Goal: Task Accomplishment & Management: Use online tool/utility

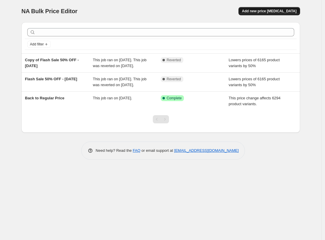
click at [210, 12] on span "Add new price change job" at bounding box center [269, 11] width 55 height 5
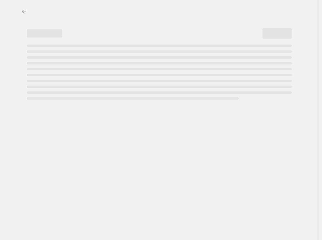
select select "percentage"
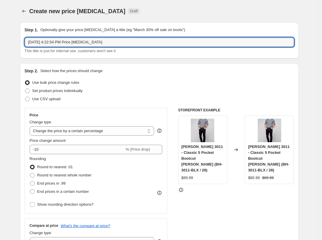
drag, startPoint x: 109, startPoint y: 43, endPoint x: 25, endPoint y: 45, distance: 83.4
click at [25, 45] on div "Step 1. Optionally give your price change job a title (eg "March 30% off sale o…" at bounding box center [159, 40] width 279 height 36
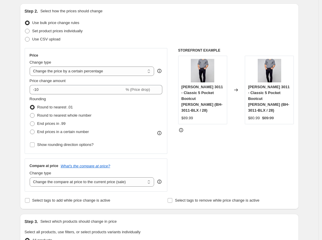
scroll to position [61, 0]
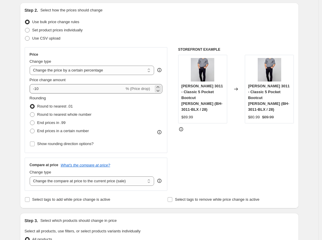
type input "Canadian Thanks Given Flash Sale 50%"
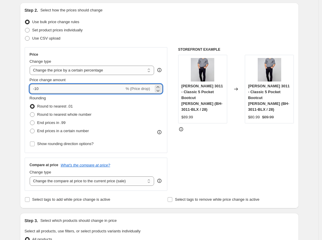
click at [43, 89] on input "-10" at bounding box center [77, 88] width 95 height 9
type input "-1"
type input "-50"
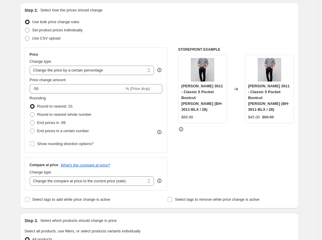
click at [113, 102] on div "Rounding Round to nearest .01 Round to nearest whole number End prices in .99 E…" at bounding box center [96, 115] width 133 height 40
click at [47, 124] on span "End prices in .99" at bounding box center [51, 123] width 28 height 4
click at [30, 121] on input "End prices in .99" at bounding box center [30, 121] width 0 height 0
radio input "true"
click at [56, 144] on span "Show rounding direction options?" at bounding box center [65, 144] width 56 height 4
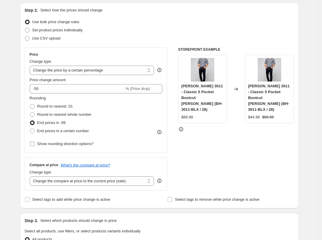
click at [35, 144] on input "Show rounding direction options?" at bounding box center [32, 144] width 5 height 5
checkbox input "true"
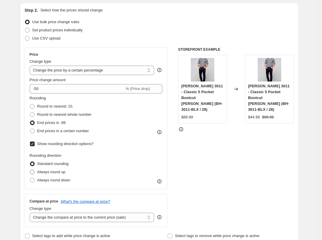
click at [51, 172] on span "Always round up" at bounding box center [51, 172] width 28 height 4
click at [30, 170] on input "Always round up" at bounding box center [30, 170] width 0 height 0
radio input "true"
click at [44, 144] on span "Show rounding direction options?" at bounding box center [65, 144] width 56 height 4
click at [35, 144] on input "Show rounding direction options?" at bounding box center [32, 144] width 5 height 5
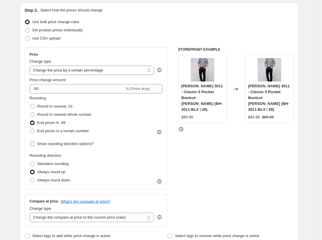
checkbox input "false"
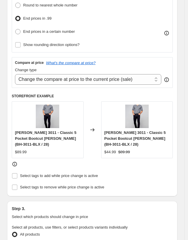
scroll to position [212, 0]
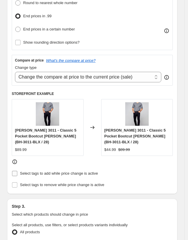
click at [23, 171] on span "Select tags to add while price change is active" at bounding box center [59, 173] width 78 height 4
click at [17, 171] on input "Select tags to add while price change is active" at bounding box center [14, 173] width 5 height 5
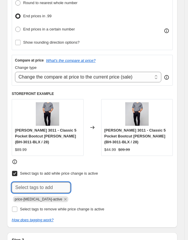
click at [52, 183] on input "text" at bounding box center [41, 188] width 59 height 11
click at [133, 159] on div "Step 2. Select how the prices should change Use bulk price change rules Set pro…" at bounding box center [92, 48] width 161 height 351
click at [15, 171] on input "Select tags to add while price change is active" at bounding box center [14, 173] width 5 height 5
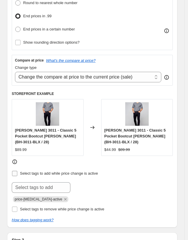
checkbox input "false"
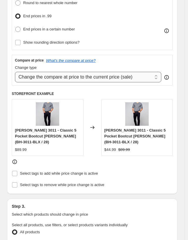
click at [134, 75] on select "Change the compare at price to the current price (sale) Change the compare at p…" at bounding box center [88, 77] width 146 height 11
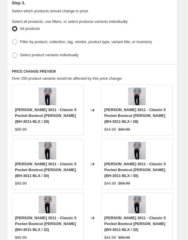
scroll to position [416, 0]
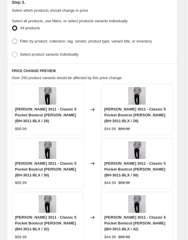
click at [15, 39] on span at bounding box center [14, 41] width 5 height 5
click at [12, 39] on input "Filter by product, collection, tag, vendor, product type, variant title, or inv…" at bounding box center [12, 39] width 0 height 0
radio input "true"
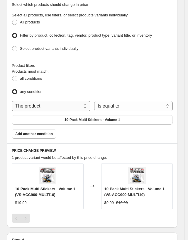
click at [65, 103] on select "The product The product's collection The product's tag The product's vendor The…" at bounding box center [51, 106] width 79 height 11
select select "vendor"
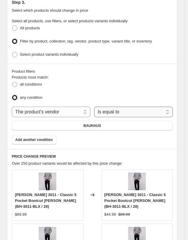
click at [115, 107] on select "Is equal to Is not equal to" at bounding box center [133, 112] width 79 height 11
select select "not_equal"
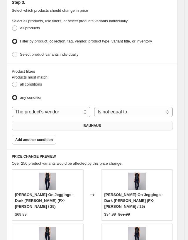
click at [105, 121] on button "BAUHAUS" at bounding box center [92, 125] width 161 height 9
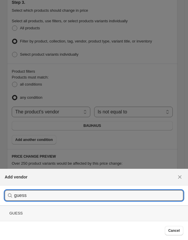
type input "guess"
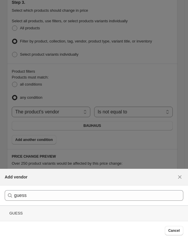
click at [42, 211] on div "GUESS" at bounding box center [94, 214] width 188 height 16
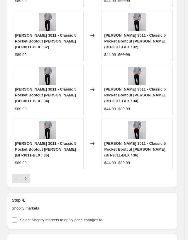
scroll to position [685, 0]
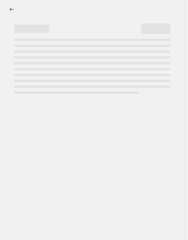
select select "percentage"
